Goal: Communication & Community: Participate in discussion

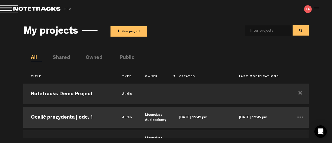
click at [73, 118] on td "Ocalić prezydenta | odc. 1" at bounding box center [68, 116] width 91 height 23
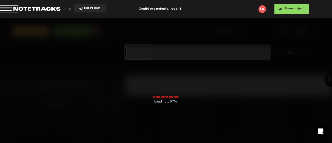
click at [180, 143] on div "Loading... 67%" at bounding box center [166, 89] width 332 height 143
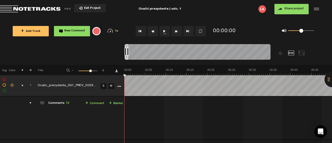
click at [60, 101] on div "Comments 13" at bounding box center [58, 103] width 21 height 4
click at [67, 102] on span "13" at bounding box center [68, 103] width 4 height 3
click at [31, 103] on div "comments" at bounding box center [28, 102] width 8 height 5
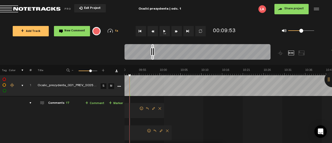
scroll to position [50, 0]
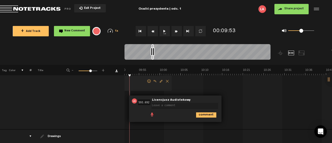
click at [166, 81] on span "Delete comment" at bounding box center [167, 81] width 6 height 4
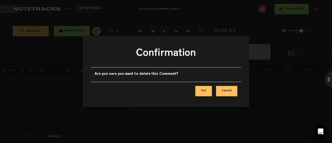
click at [201, 91] on button "Yes" at bounding box center [203, 91] width 17 height 10
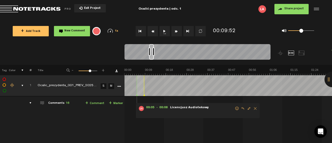
scroll to position [0, 0]
click at [149, 51] on div at bounding box center [149, 51] width 2 height 8
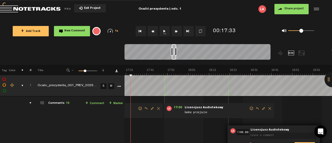
scroll to position [50, 0]
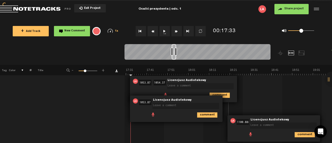
click at [126, 87] on td "1 Ocalic_prezydenta_001_PREV_20250821 S M Ocalic_prezydenta_001_PREV_20250821 b…" at bounding box center [228, 98] width 208 height 102
click at [280, 94] on td "1 Ocalic_prezydenta_001_PREV_20250821 S M Ocalic_prezydenta_001_PREV_20250821 b…" at bounding box center [228, 98] width 208 height 102
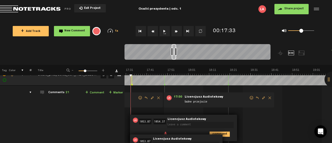
scroll to position [0, 0]
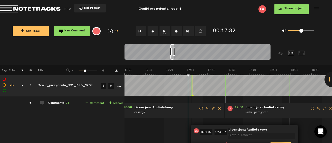
click at [172, 53] on div at bounding box center [172, 52] width 4 height 16
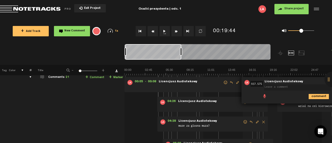
drag, startPoint x: 177, startPoint y: 52, endPoint x: 107, endPoint y: 53, distance: 69.8
click at [107, 53] on nt-zoom-navigation-bar at bounding box center [166, 54] width 332 height 21
drag, startPoint x: 252, startPoint y: 96, endPoint x: 284, endPoint y: 126, distance: 43.8
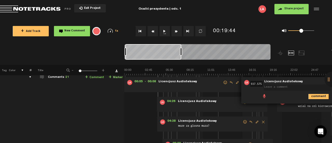
click at [200, 86] on span at bounding box center [190, 87] width 65 height 6
drag, startPoint x: 181, startPoint y: 54, endPoint x: 194, endPoint y: 54, distance: 13.2
click at [194, 54] on div at bounding box center [194, 51] width 2 height 8
click at [133, 52] on div at bounding box center [159, 52] width 69 height 16
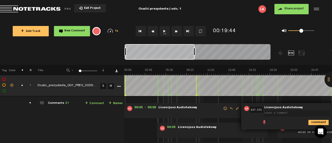
click at [241, 95] on polygon at bounding box center [242, 95] width 2 height 2
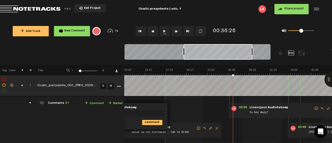
click at [165, 101] on hr at bounding box center [165, 121] width 1 height 50
click at [160, 104] on div "15:37 937.575 - • Licencjusz Audiotekowy: "" Licencjusz Audiotekowy comment" at bounding box center [121, 116] width 93 height 26
click at [154, 110] on textarea at bounding box center [130, 113] width 67 height 6
click at [192, 53] on div at bounding box center [218, 52] width 69 height 16
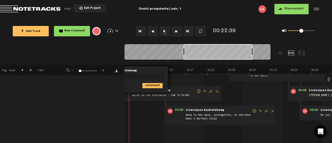
scroll to position [26, 0]
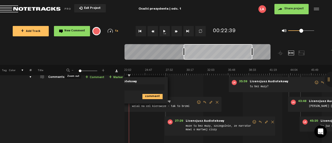
click at [73, 71] on span "-" at bounding box center [73, 69] width 4 height 3
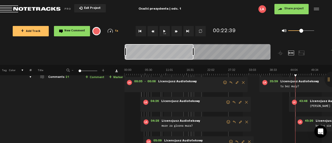
click at [246, 102] on span "Delete comment" at bounding box center [246, 102] width 6 height 4
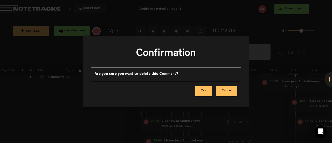
click at [203, 92] on button "Yes" at bounding box center [203, 91] width 17 height 10
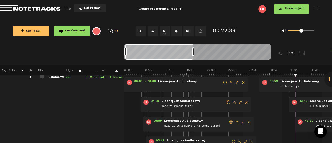
click at [240, 82] on span "Delete comment" at bounding box center [243, 83] width 6 height 4
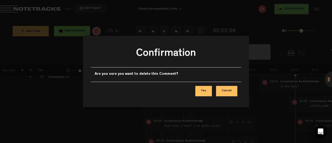
click at [208, 90] on button "Yes" at bounding box center [203, 91] width 17 height 10
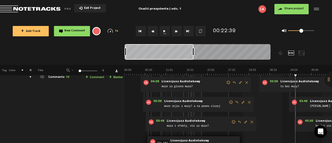
scroll to position [78, 0]
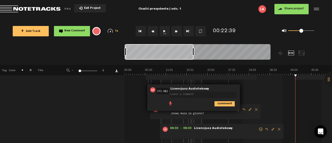
click at [223, 102] on icon "comment" at bounding box center [224, 103] width 20 height 5
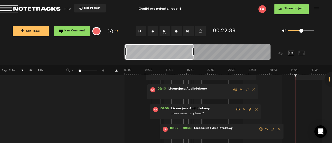
click at [252, 90] on span "Delete comment" at bounding box center [253, 90] width 6 height 4
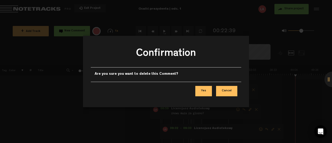
click at [203, 90] on button "Yes" at bounding box center [203, 91] width 17 height 10
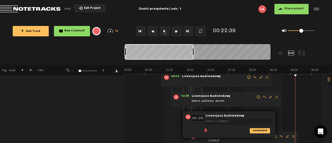
scroll to position [104, 0]
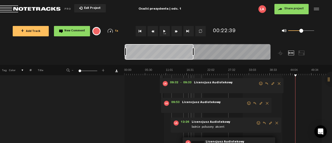
click at [266, 103] on span "Delete comment" at bounding box center [267, 103] width 6 height 4
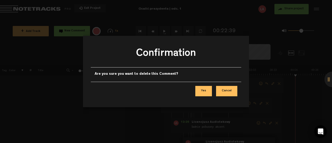
drag, startPoint x: 206, startPoint y: 91, endPoint x: 236, endPoint y: 97, distance: 30.1
click at [207, 91] on button "Yes" at bounding box center [203, 91] width 17 height 10
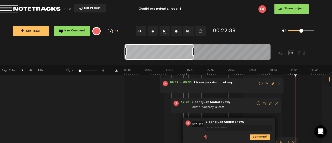
click at [278, 83] on span "Delete comment" at bounding box center [279, 84] width 6 height 4
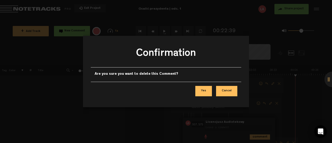
click at [205, 90] on button "Yes" at bounding box center [203, 91] width 17 height 10
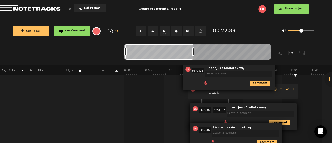
scroll to position [130, 0]
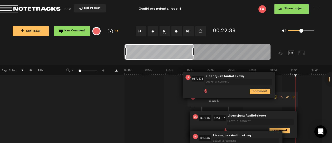
click at [263, 90] on icon "comment" at bounding box center [260, 91] width 20 height 5
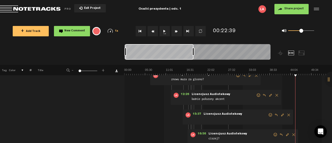
scroll to position [104, 0]
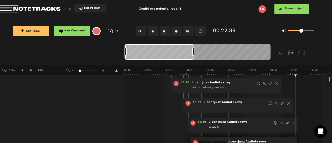
click at [289, 103] on span "Delete comment" at bounding box center [288, 103] width 6 height 4
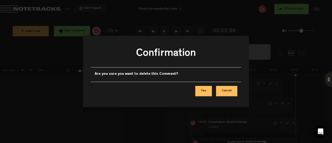
click at [202, 91] on button "Yes" at bounding box center [203, 91] width 17 height 10
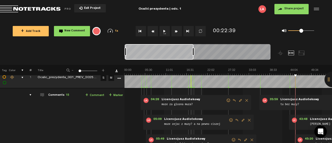
scroll to position [0, 0]
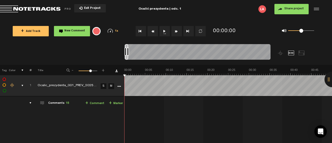
click at [52, 102] on div "Comments 15" at bounding box center [58, 103] width 21 height 4
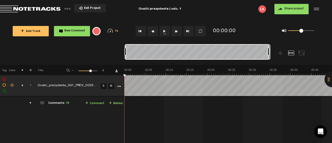
drag, startPoint x: 128, startPoint y: 51, endPoint x: 287, endPoint y: 44, distance: 158.8
click at [287, 44] on div at bounding box center [215, 54] width 182 height 21
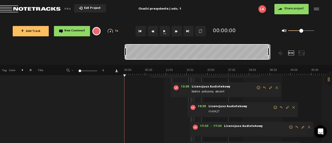
scroll to position [130, 0]
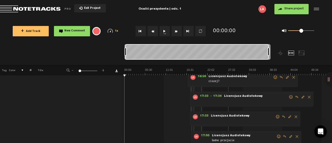
click at [309, 97] on span "Delete comment" at bounding box center [309, 97] width 6 height 4
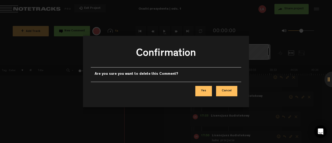
click at [208, 91] on button "Yes" at bounding box center [203, 91] width 17 height 10
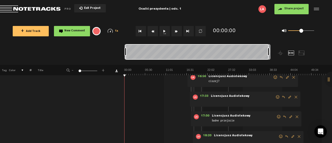
click at [294, 96] on span "Delete comment" at bounding box center [296, 97] width 6 height 4
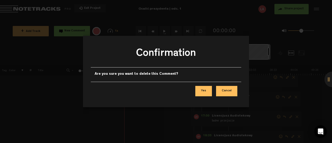
click at [199, 89] on button "Yes" at bounding box center [203, 91] width 17 height 10
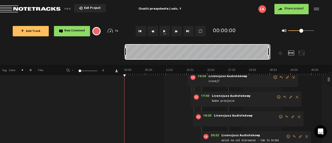
click at [299, 115] on span "Delete comment" at bounding box center [299, 117] width 6 height 4
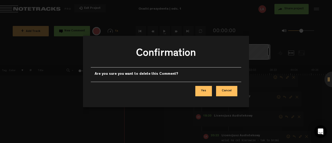
click at [203, 91] on button "Yes" at bounding box center [203, 91] width 17 height 10
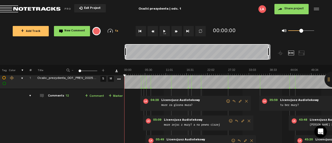
scroll to position [0, 4]
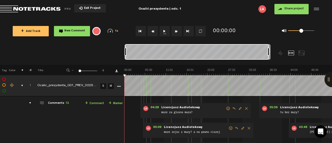
drag, startPoint x: 275, startPoint y: 128, endPoint x: 168, endPoint y: 125, distance: 106.9
click at [202, 53] on div at bounding box center [196, 52] width 143 height 16
click at [228, 52] on div at bounding box center [196, 52] width 143 height 16
click at [251, 52] on div at bounding box center [196, 52] width 143 height 16
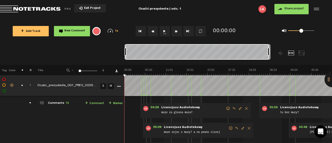
click at [303, 52] on div at bounding box center [301, 53] width 6 height 5
click at [290, 52] on div at bounding box center [291, 53] width 6 height 5
click at [320, 103] on div "35:59 - • Licencjusz Audiotekowy: "tu bez muzy?" Licencjusz Audiotekowy tu bez …" at bounding box center [314, 110] width 110 height 15
click at [166, 108] on span "Licencjusz Audiotekowy" at bounding box center [181, 108] width 40 height 4
click at [25, 102] on div "comments" at bounding box center [28, 102] width 8 height 5
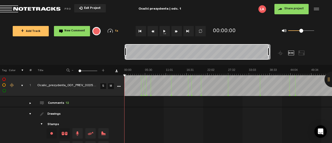
click at [25, 103] on div "comments" at bounding box center [28, 102] width 8 height 5
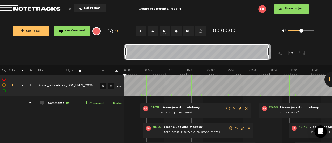
click at [154, 52] on div at bounding box center [196, 52] width 143 height 16
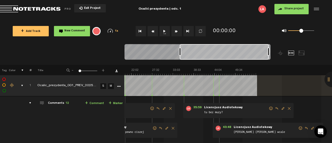
scroll to position [0, 83]
drag, startPoint x: 125, startPoint y: 51, endPoint x: 184, endPoint y: 52, distance: 58.6
click at [181, 52] on div at bounding box center [180, 51] width 2 height 8
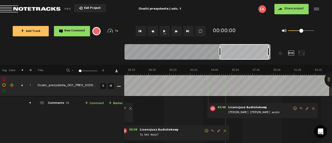
scroll to position [0, 251]
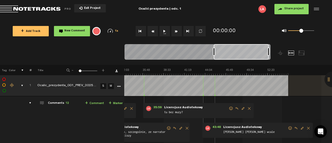
drag, startPoint x: 185, startPoint y: 51, endPoint x: 214, endPoint y: 50, distance: 29.8
click at [214, 50] on div at bounding box center [214, 51] width 2 height 8
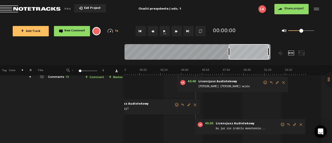
scroll to position [0, 442]
drag, startPoint x: 214, startPoint y: 54, endPoint x: 229, endPoint y: 54, distance: 15.3
click at [229, 54] on div at bounding box center [229, 51] width 2 height 8
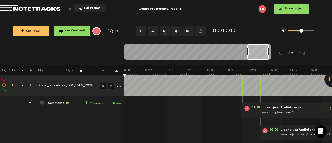
scroll to position [0, 0]
drag, startPoint x: 229, startPoint y: 52, endPoint x: 248, endPoint y: 52, distance: 18.4
click at [248, 52] on div at bounding box center [248, 51] width 2 height 8
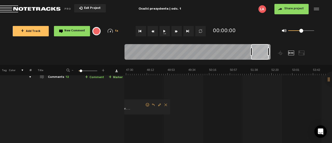
drag, startPoint x: 248, startPoint y: 53, endPoint x: 252, endPoint y: 51, distance: 3.9
click at [252, 51] on div at bounding box center [251, 51] width 2 height 8
